Goal: Obtain resource: Download file/media

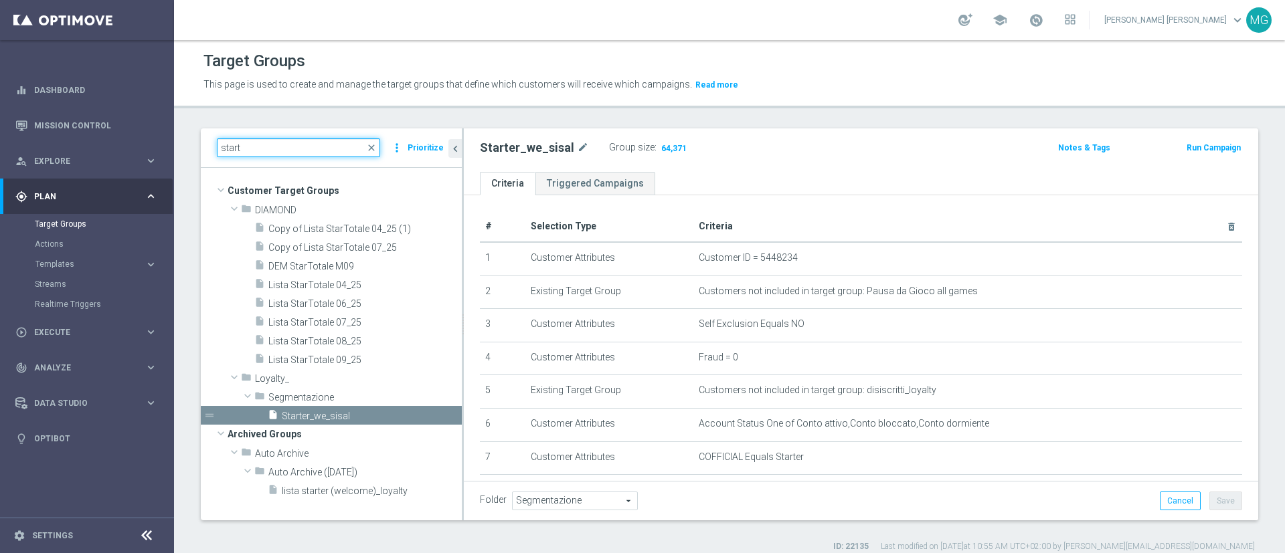
drag, startPoint x: 254, startPoint y: 150, endPoint x: 198, endPoint y: 152, distance: 55.6
click at [198, 152] on div "start close more_vert Prioritize Customer Target Groups library_add create_new_…" at bounding box center [729, 340] width 1111 height 424
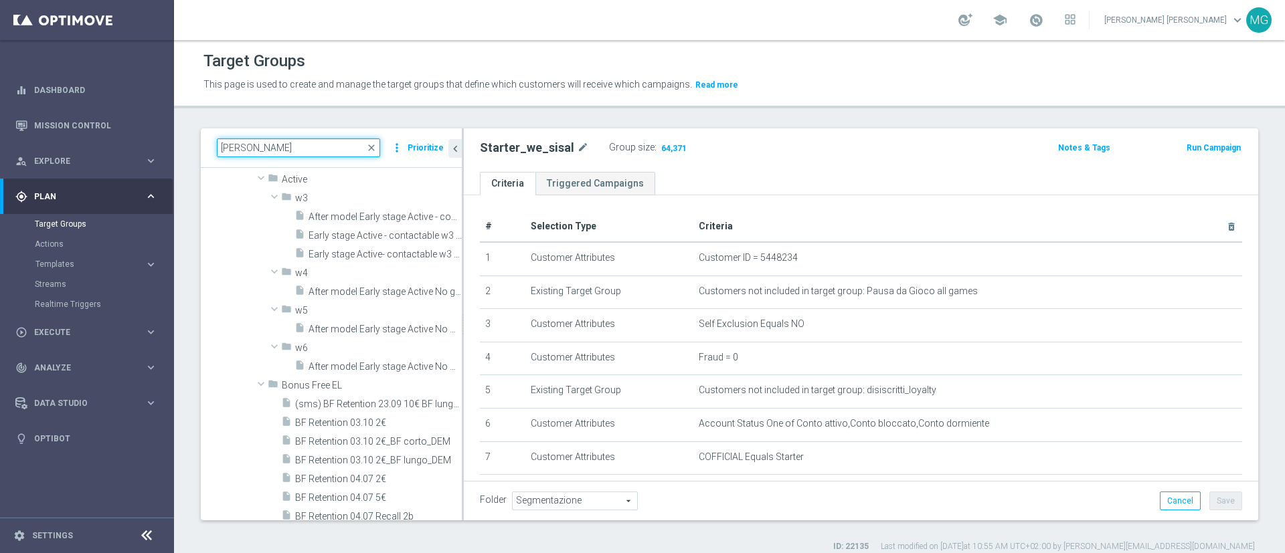
scroll to position [592, 0]
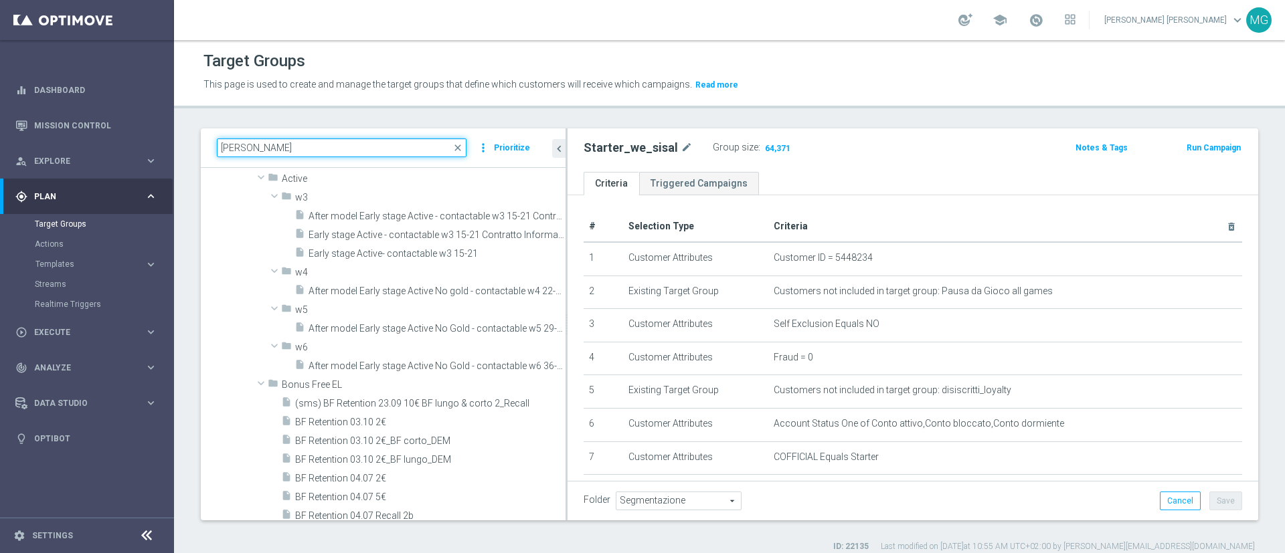
drag, startPoint x: 463, startPoint y: 238, endPoint x: 616, endPoint y: 230, distance: 153.5
click at [616, 230] on as-split "[PERSON_NAME] close more_vert Prioritize Customer Target Groups library_add cre…" at bounding box center [729, 324] width 1057 height 392
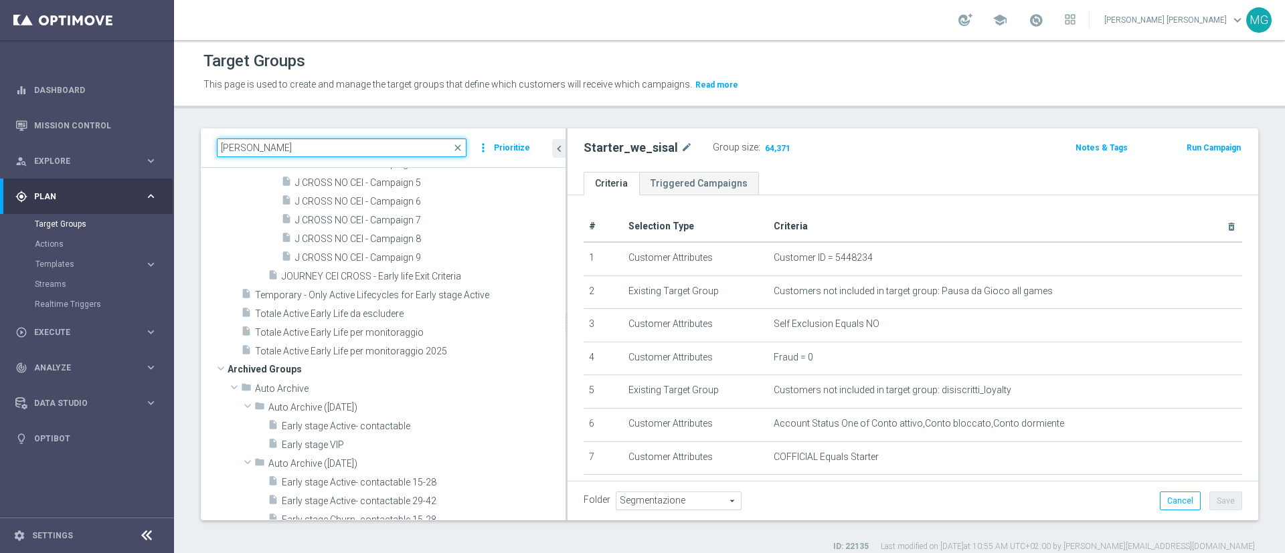
scroll to position [5690, 0]
type input "[PERSON_NAME]"
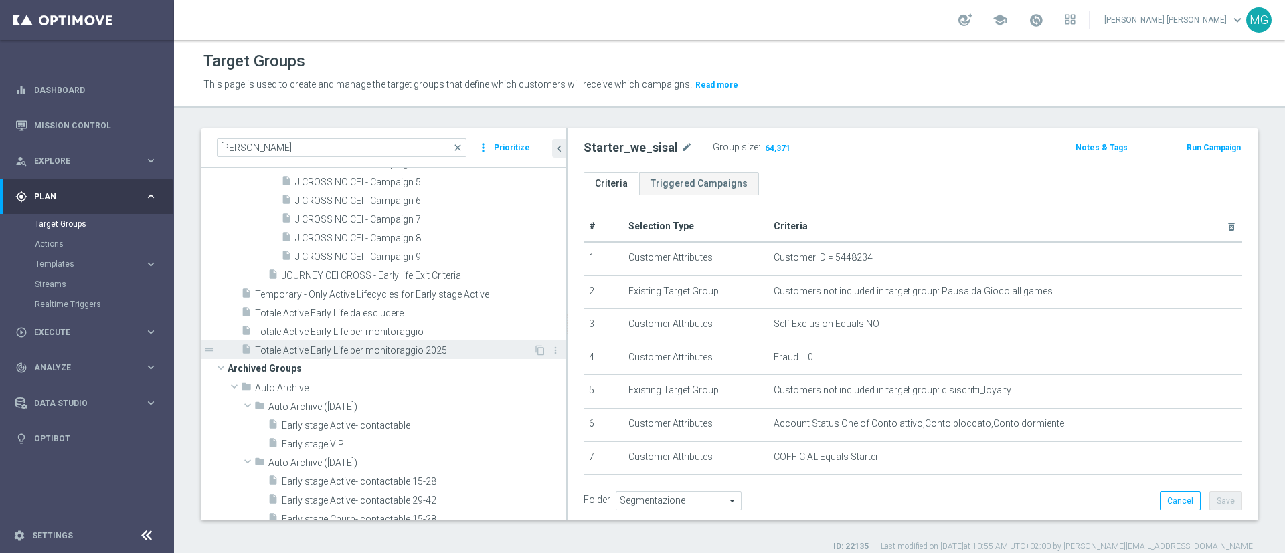
click at [418, 350] on span "Totale Active Early Life per monitoraggio 2025" at bounding box center [394, 350] width 278 height 11
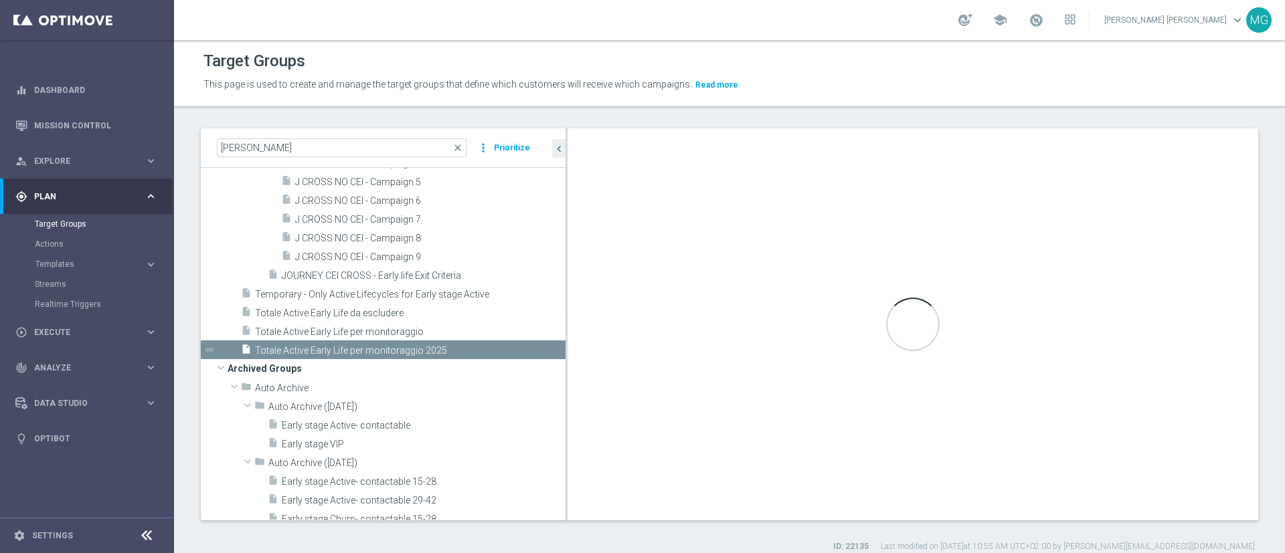
checkbox input "false"
type input "Customer Target Groups"
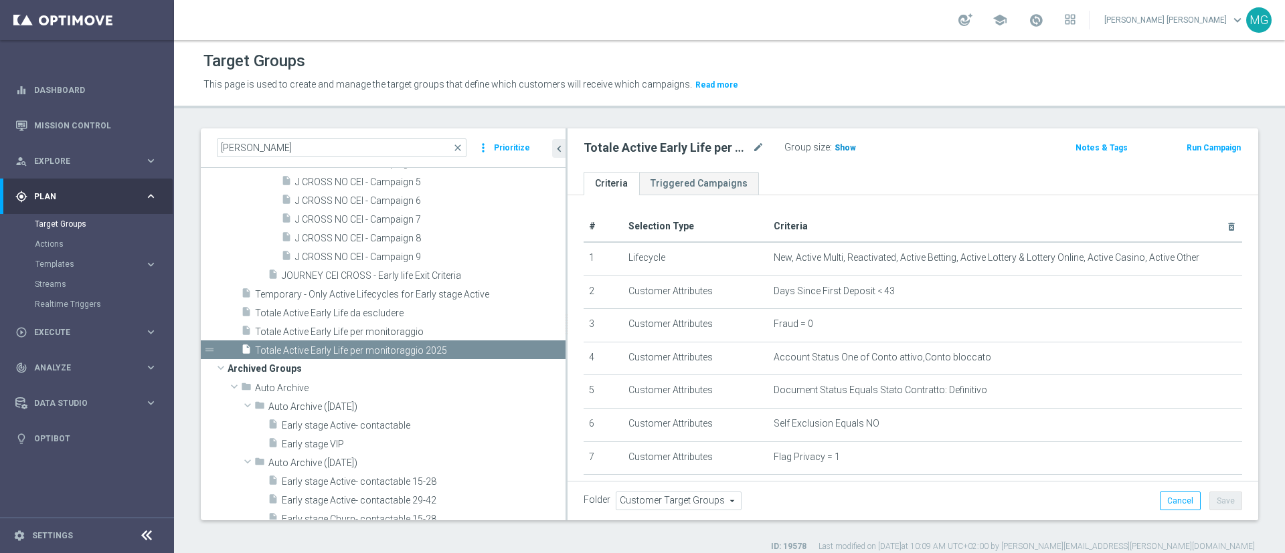
click at [851, 147] on span "Show" at bounding box center [845, 147] width 21 height 9
click at [841, 147] on span "62,967" at bounding box center [849, 149] width 28 height 13
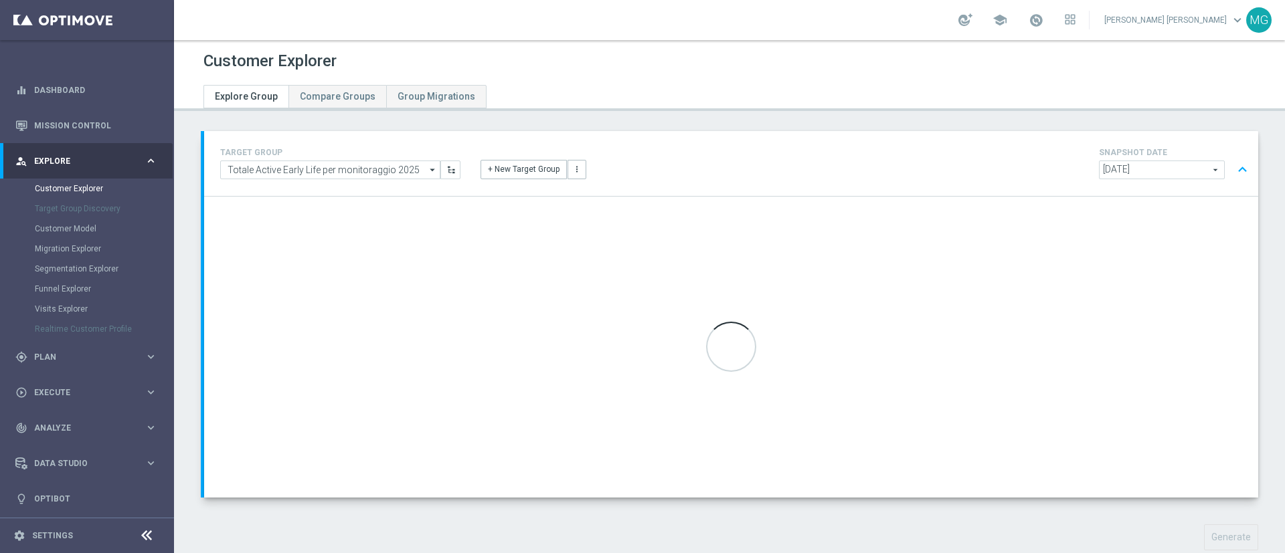
scroll to position [31, 0]
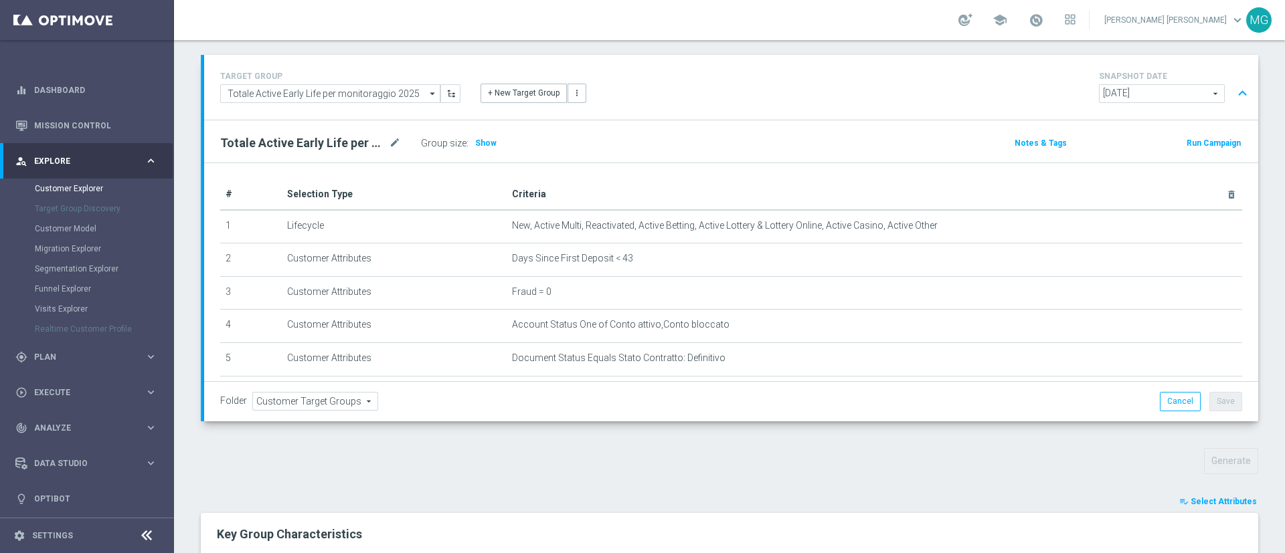
scroll to position [285, 0]
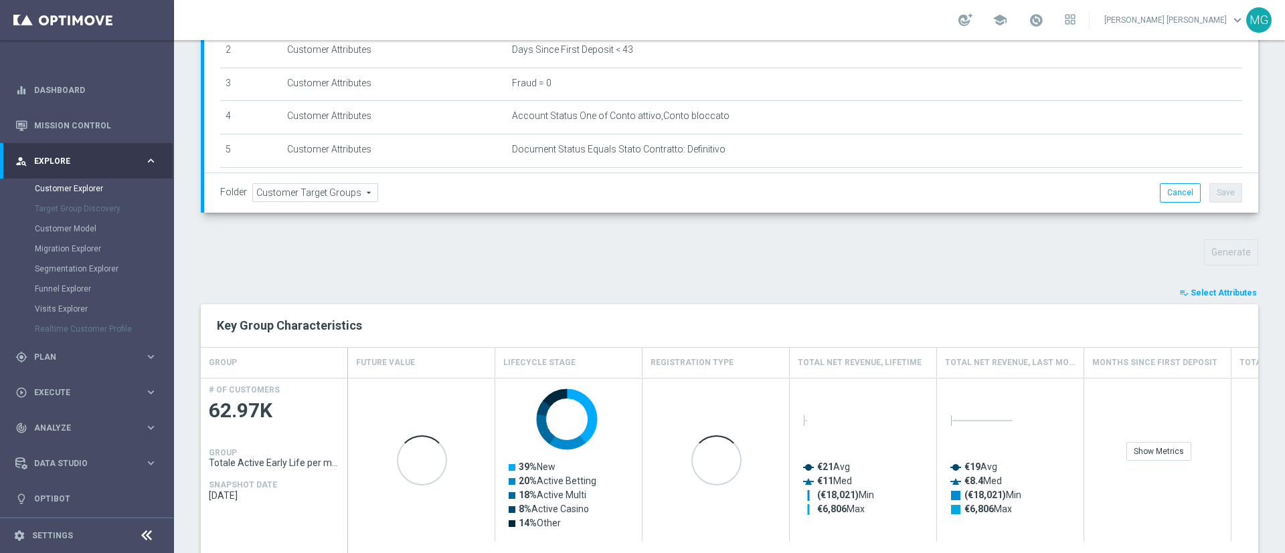
click at [1211, 292] on span "Select Attributes" at bounding box center [1224, 292] width 66 height 9
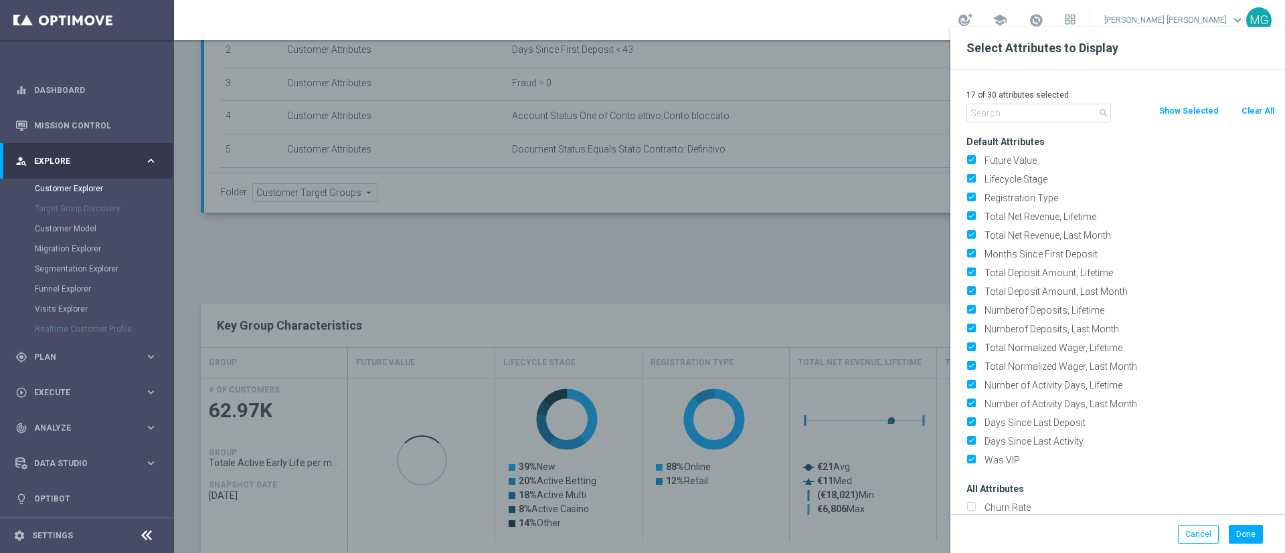
click at [1265, 110] on button "Clear All" at bounding box center [1257, 111] width 35 height 15
checkbox input "false"
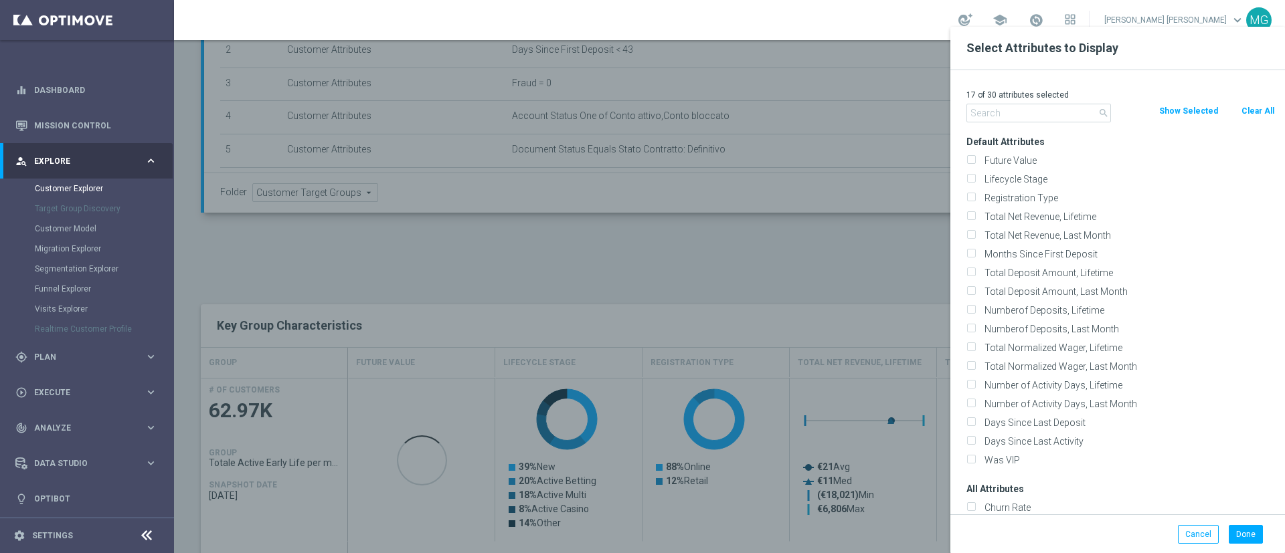
checkbox input "false"
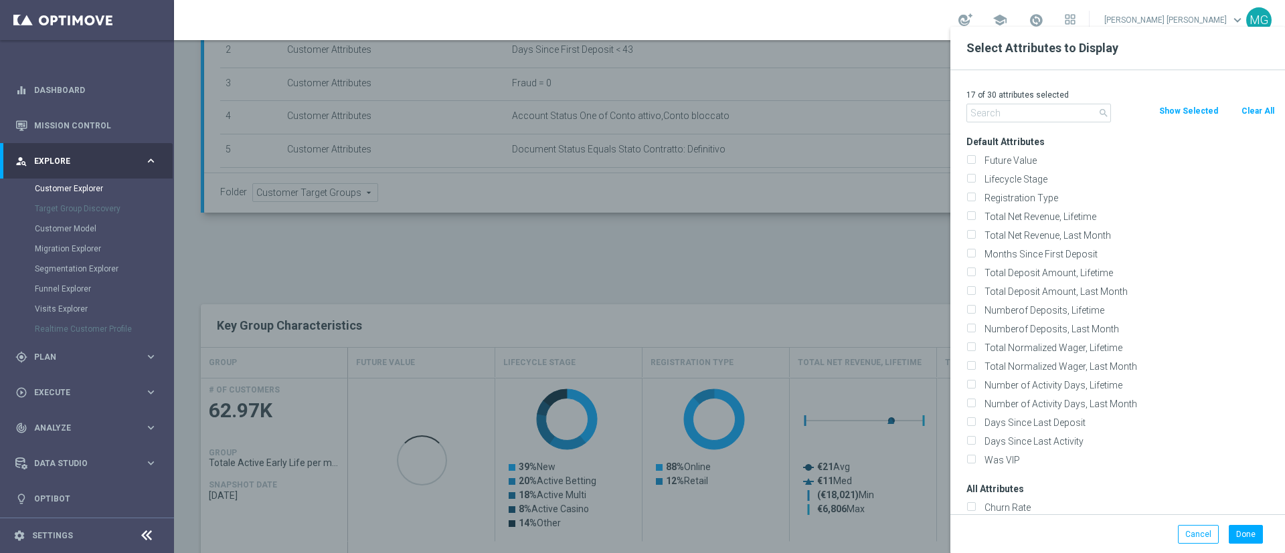
checkbox input "false"
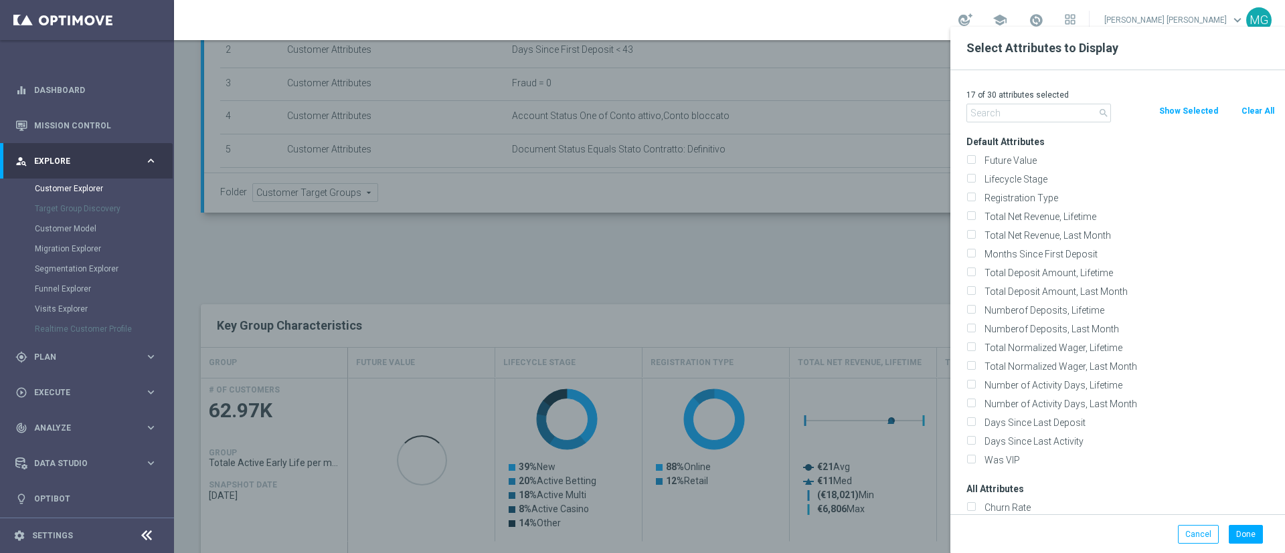
checkbox input "false"
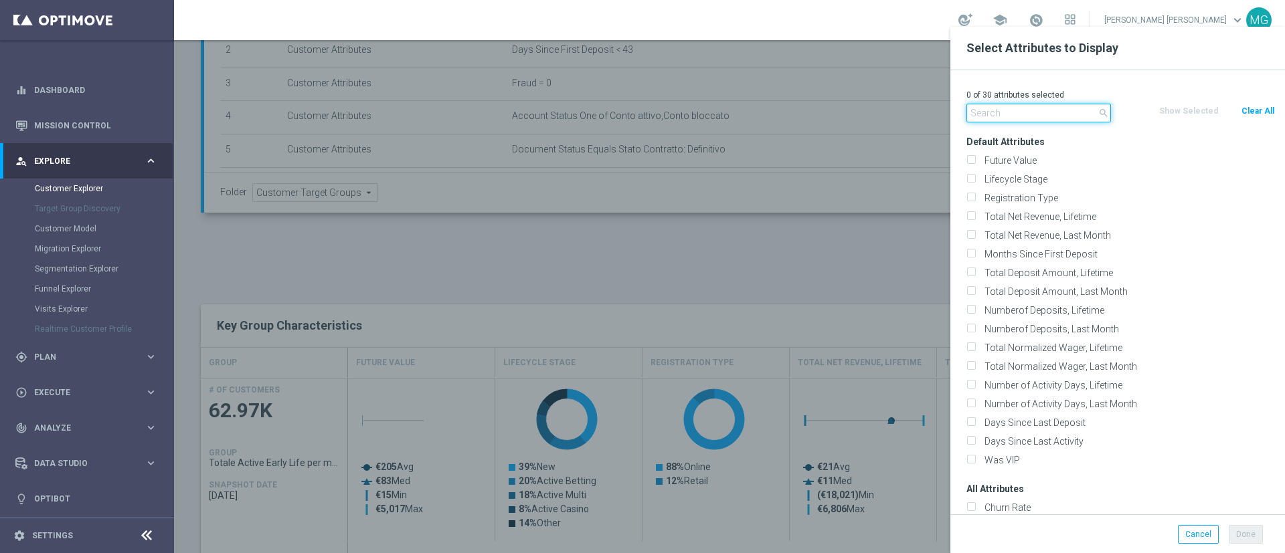
click at [1037, 109] on input "text" at bounding box center [1038, 113] width 145 height 19
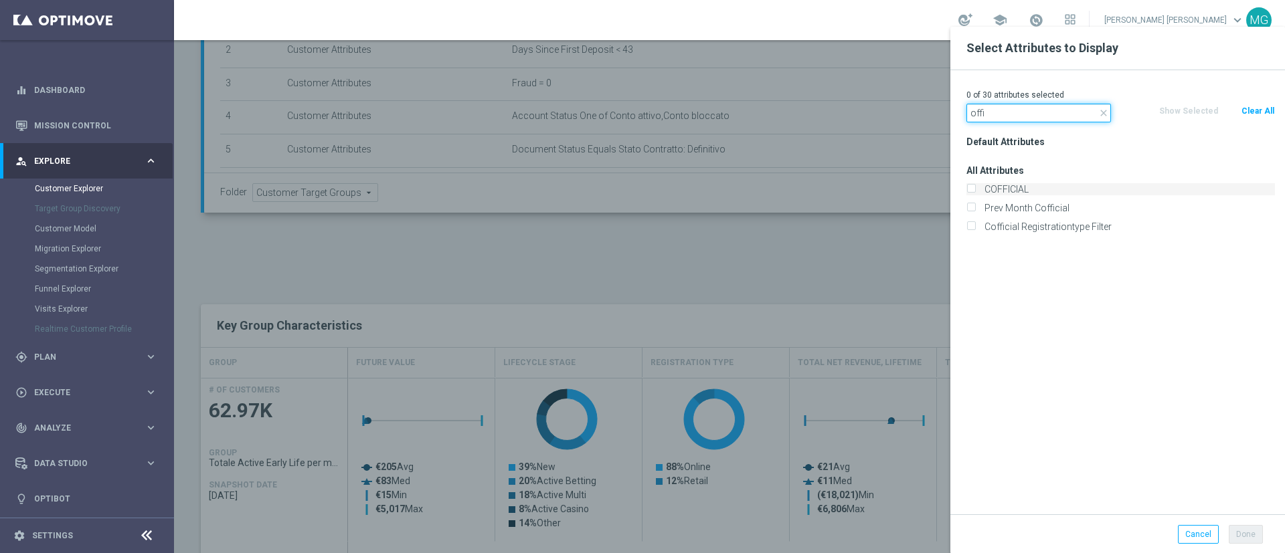
type input "offi"
click at [1015, 187] on label "COFFICIAL" at bounding box center [1127, 189] width 295 height 12
click at [975, 187] on input "COFFICIAL" at bounding box center [970, 191] width 9 height 9
checkbox input "true"
drag, startPoint x: 1013, startPoint y: 120, endPoint x: 960, endPoint y: 114, distance: 52.5
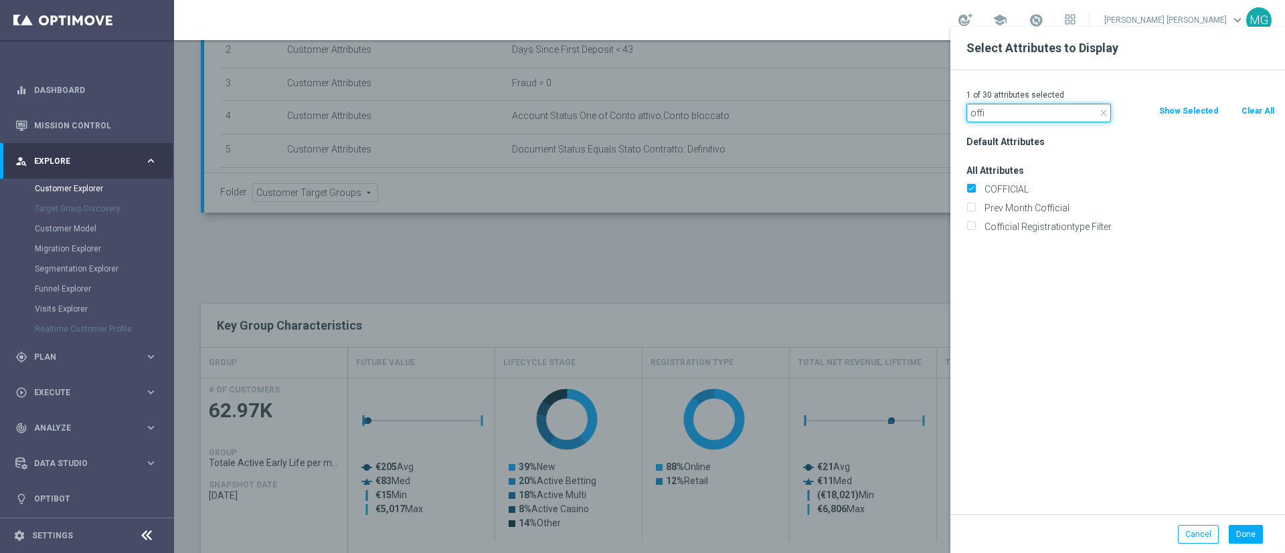
click at [960, 114] on div "close offi" at bounding box center [1038, 113] width 165 height 19
type input "manag"
click at [1021, 185] on label "CMANAGEMENT" at bounding box center [1127, 189] width 295 height 12
click at [975, 187] on input "CMANAGEMENT" at bounding box center [970, 191] width 9 height 9
checkbox input "true"
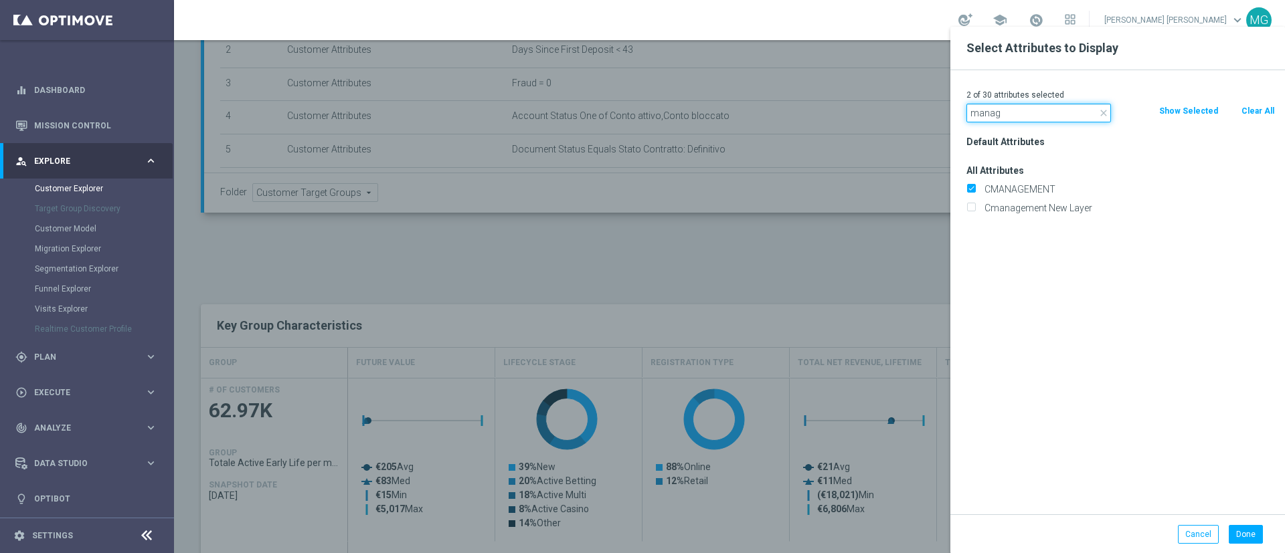
drag, startPoint x: 1002, startPoint y: 117, endPoint x: 945, endPoint y: 119, distance: 56.9
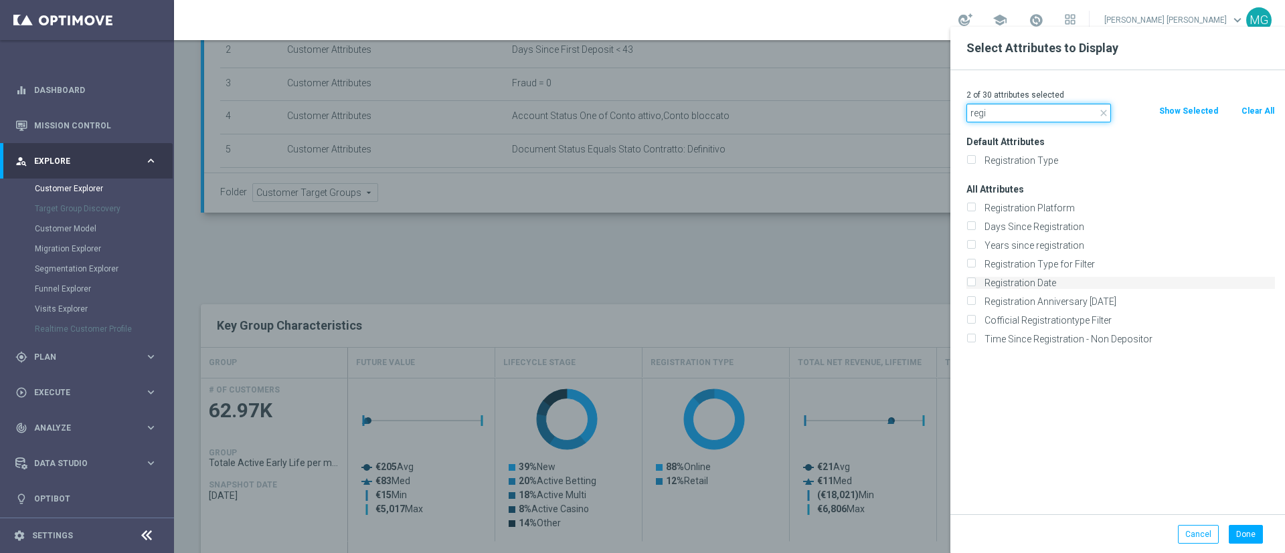
type input "regi"
click at [1027, 279] on label "Registration Date" at bounding box center [1127, 283] width 295 height 12
click at [975, 280] on input "Registration Date" at bounding box center [970, 284] width 9 height 9
checkbox input "true"
drag, startPoint x: 998, startPoint y: 107, endPoint x: 936, endPoint y: 112, distance: 62.5
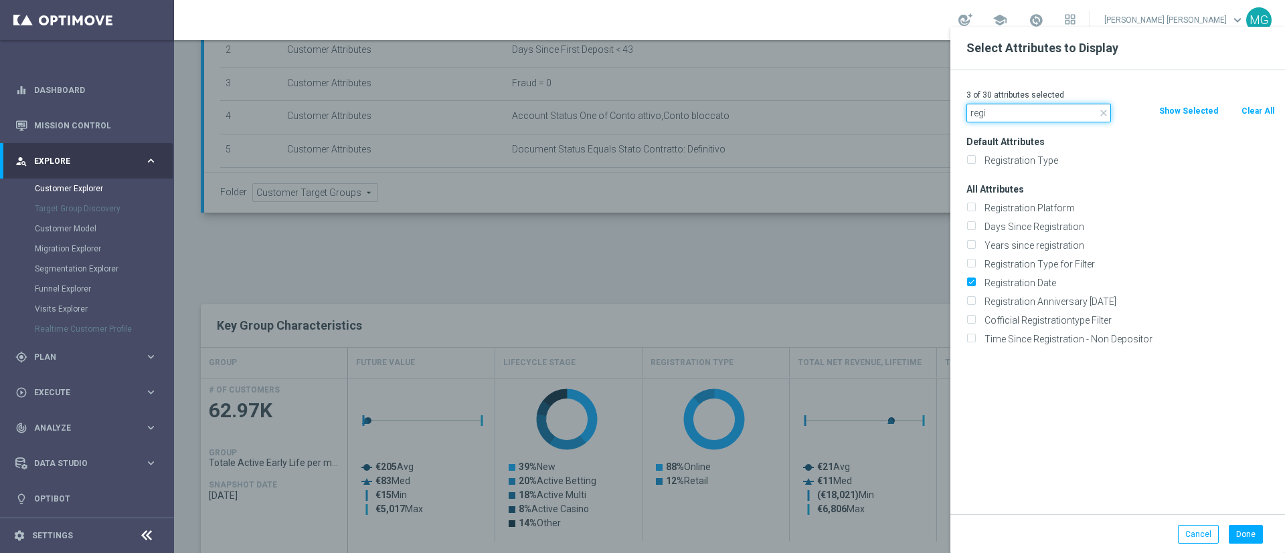
type input "first de"
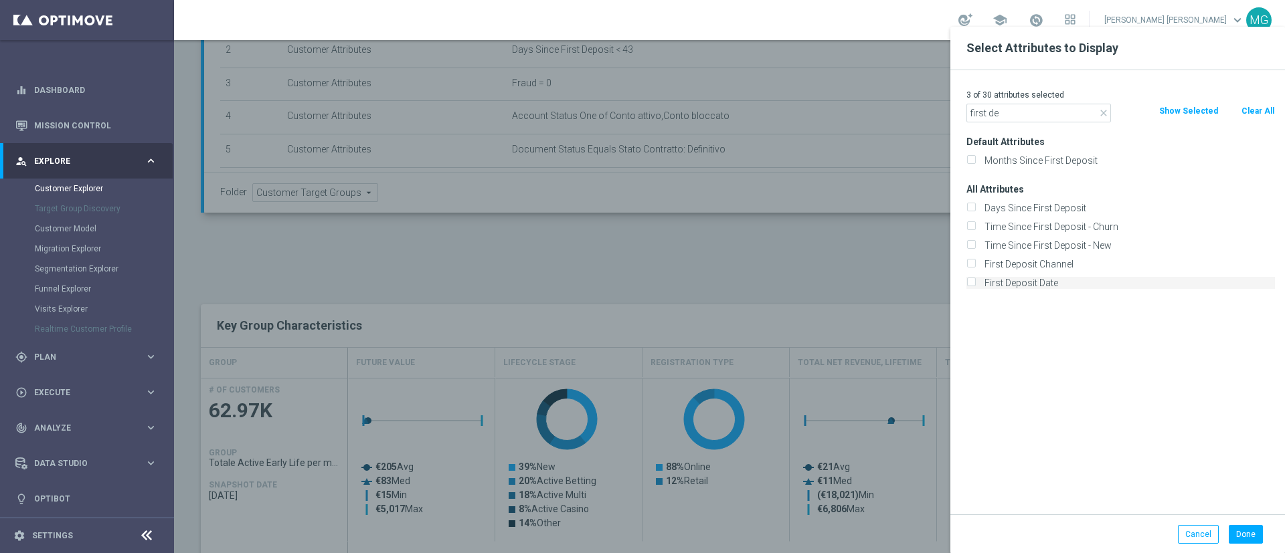
click at [1005, 280] on label "First Deposit Date" at bounding box center [1127, 283] width 295 height 12
click at [975, 280] on input "First Deposit Date" at bounding box center [970, 284] width 9 height 9
checkbox input "true"
click at [1243, 536] on button "Done" at bounding box center [1246, 534] width 34 height 19
type input "Search"
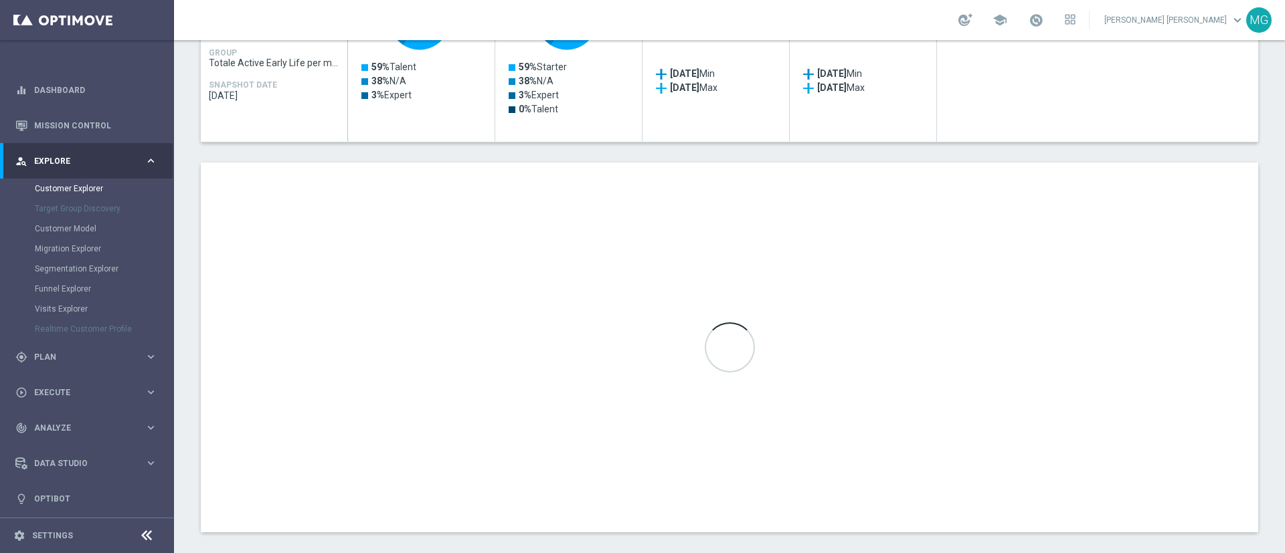
scroll to position [698, 0]
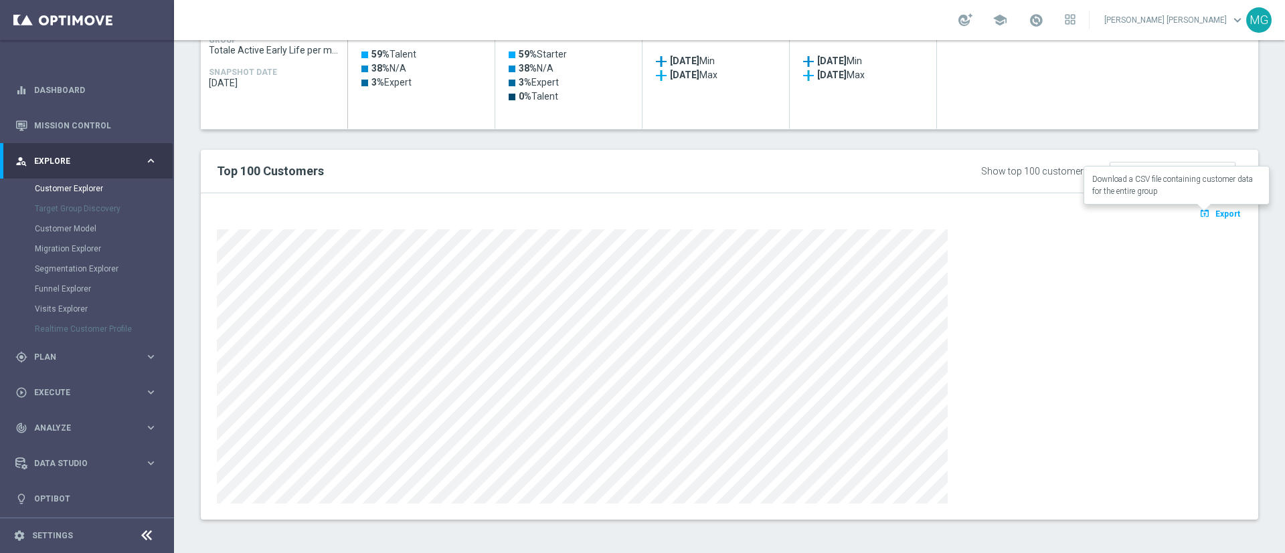
click at [1215, 215] on span "Export" at bounding box center [1227, 213] width 25 height 9
